Goal: Check status: Check status

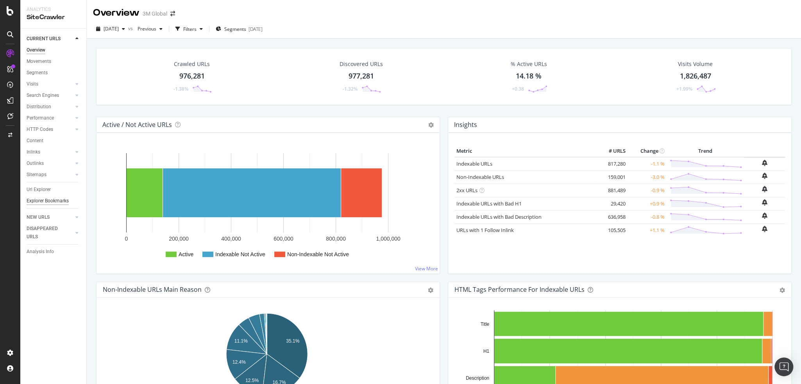
click at [59, 199] on div "Explorer Bookmarks" at bounding box center [48, 201] width 42 height 8
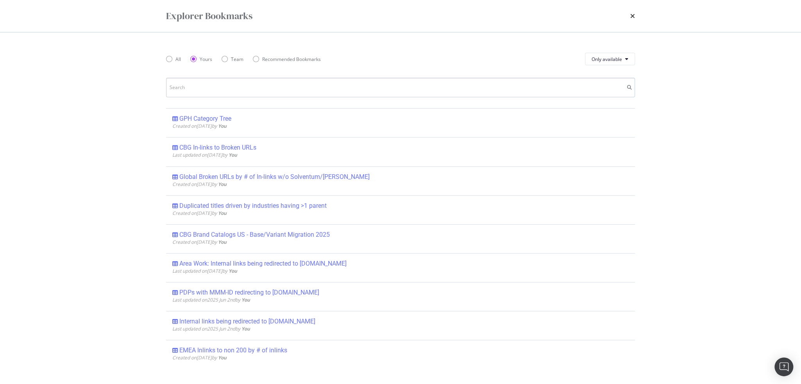
click at [227, 82] on input "modal" at bounding box center [400, 88] width 469 height 20
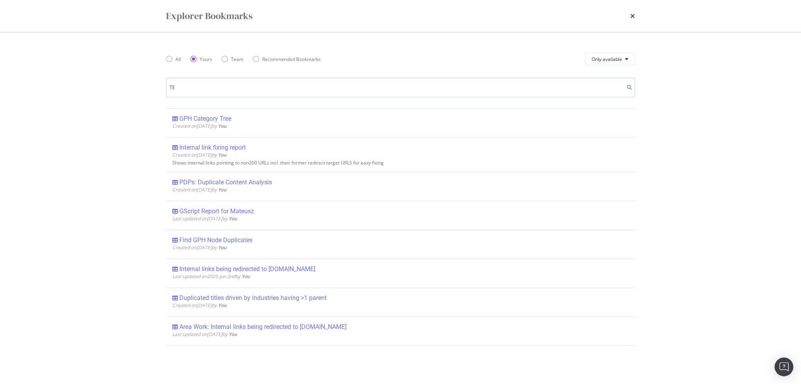
type input "T"
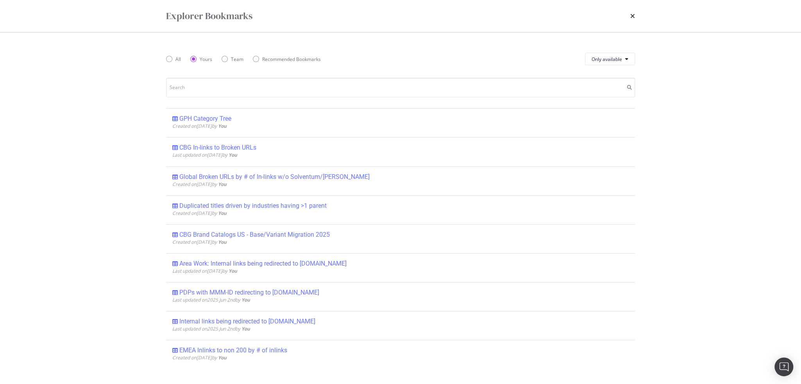
click at [121, 30] on div "Explorer Bookmarks All Yours Team Recommended Bookmarks Only available GPH Cate…" at bounding box center [400, 192] width 801 height 384
click at [174, 59] on div "All" at bounding box center [173, 59] width 15 height 7
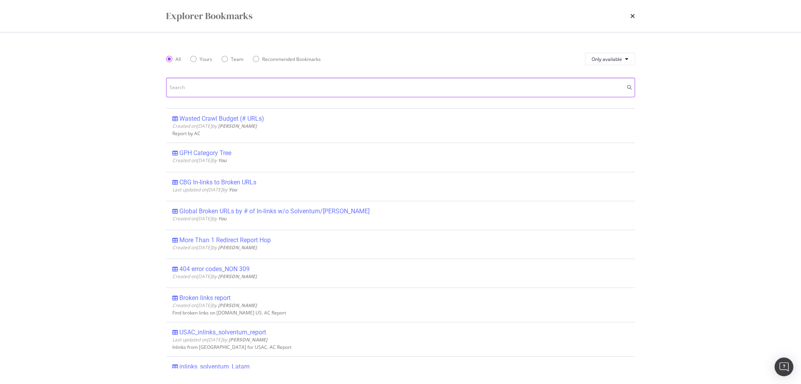
click at [188, 82] on input "modal" at bounding box center [400, 88] width 469 height 20
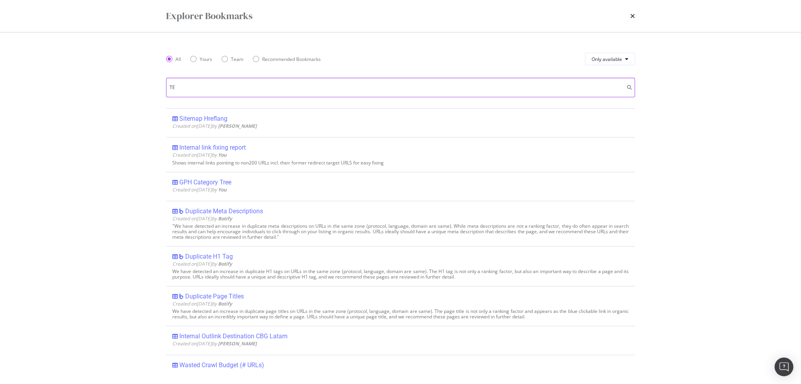
type input "T"
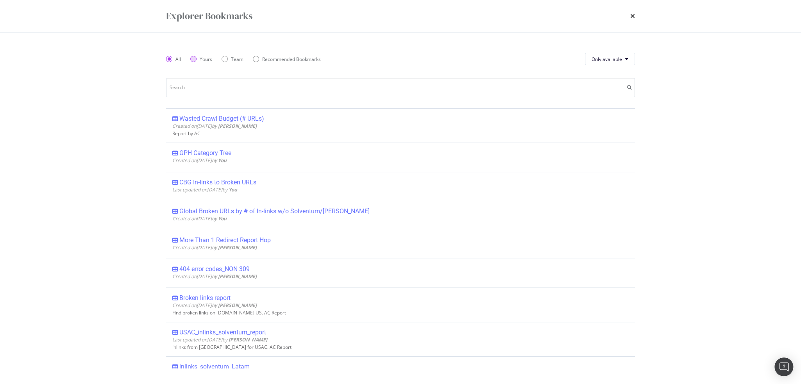
click at [200, 56] on div "Yours" at bounding box center [206, 59] width 13 height 7
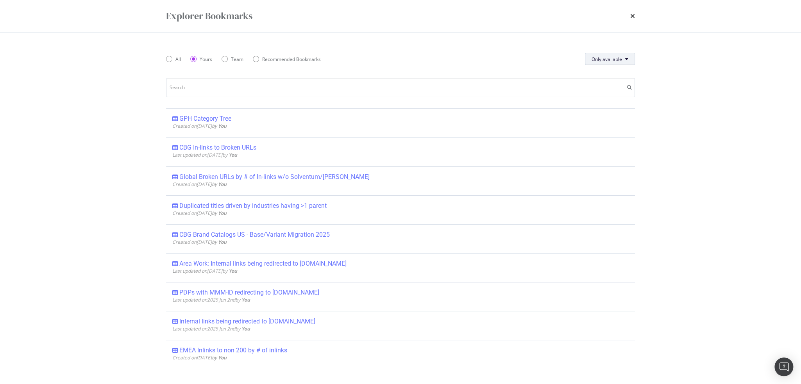
click at [619, 57] on span "Only available" at bounding box center [607, 59] width 30 height 7
click at [610, 72] on span "All" at bounding box center [607, 74] width 31 height 7
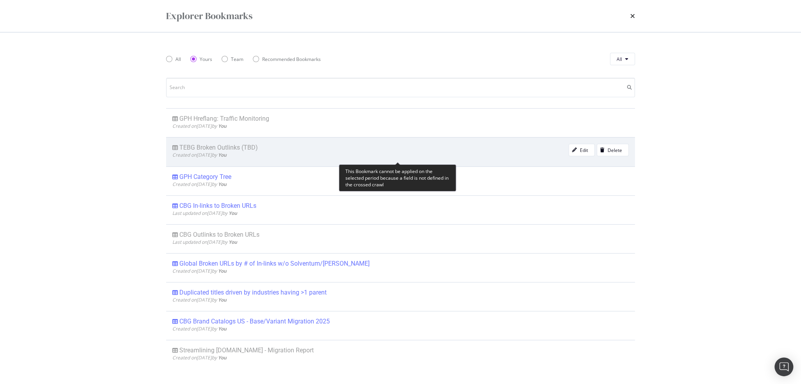
click at [190, 147] on div "TEBG Broken Outlinks (TBD)" at bounding box center [218, 148] width 79 height 8
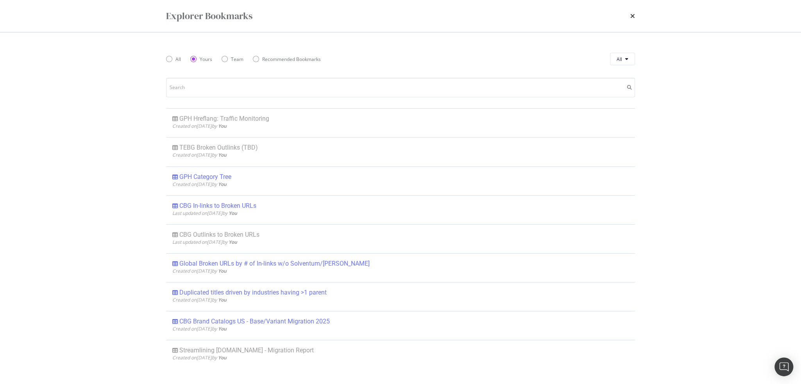
click at [630, 14] on div "Explorer Bookmarks" at bounding box center [400, 15] width 469 height 13
click at [633, 16] on icon "times" at bounding box center [632, 16] width 5 height 6
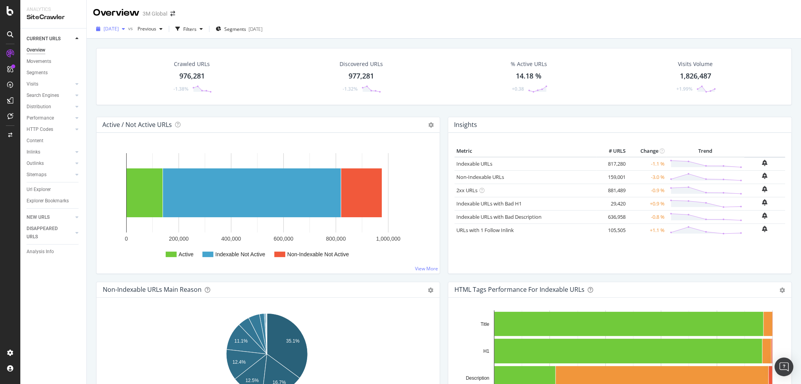
click at [119, 27] on span "[DATE]" at bounding box center [111, 28] width 15 height 7
click at [119, 72] on div "[DATE]" at bounding box center [125, 71] width 42 height 7
